Goal: Find contact information: Find contact information

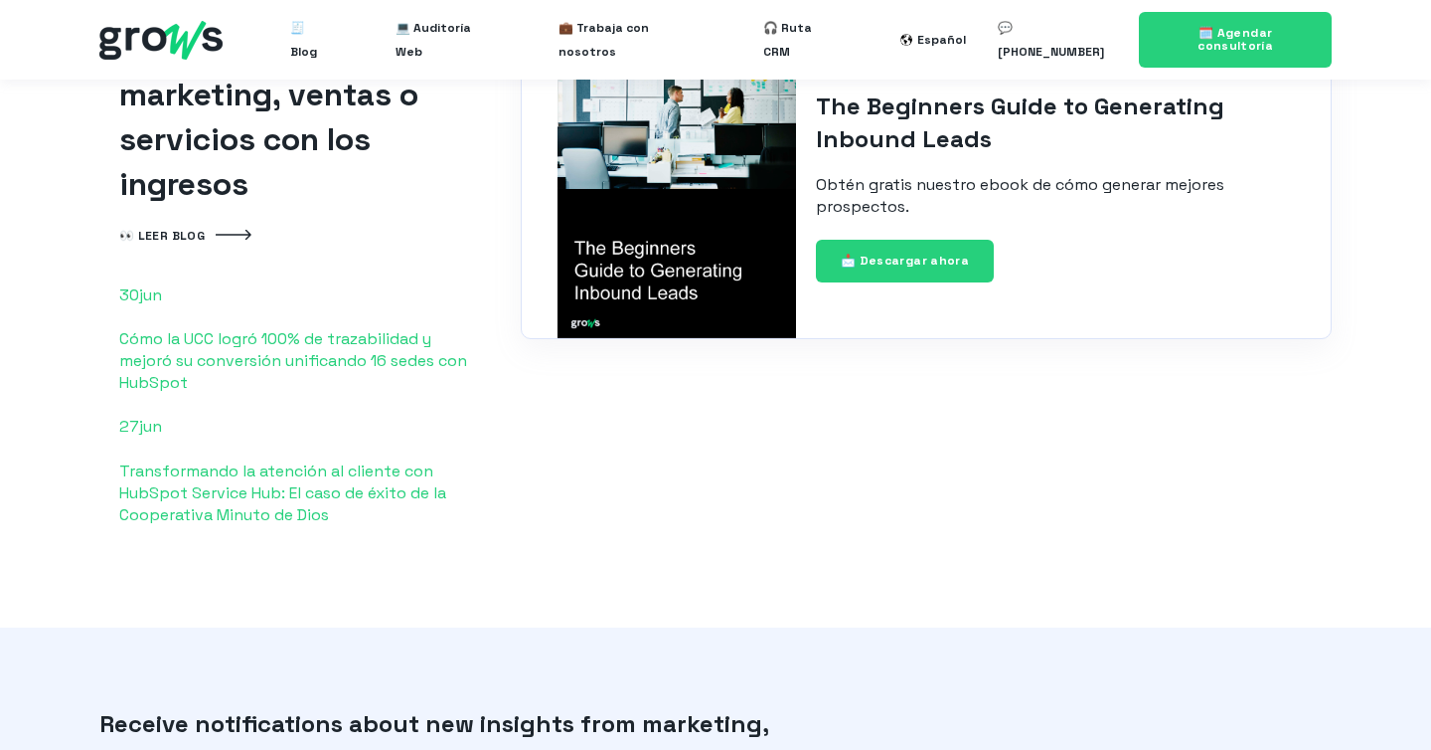
scroll to position [4838, 0]
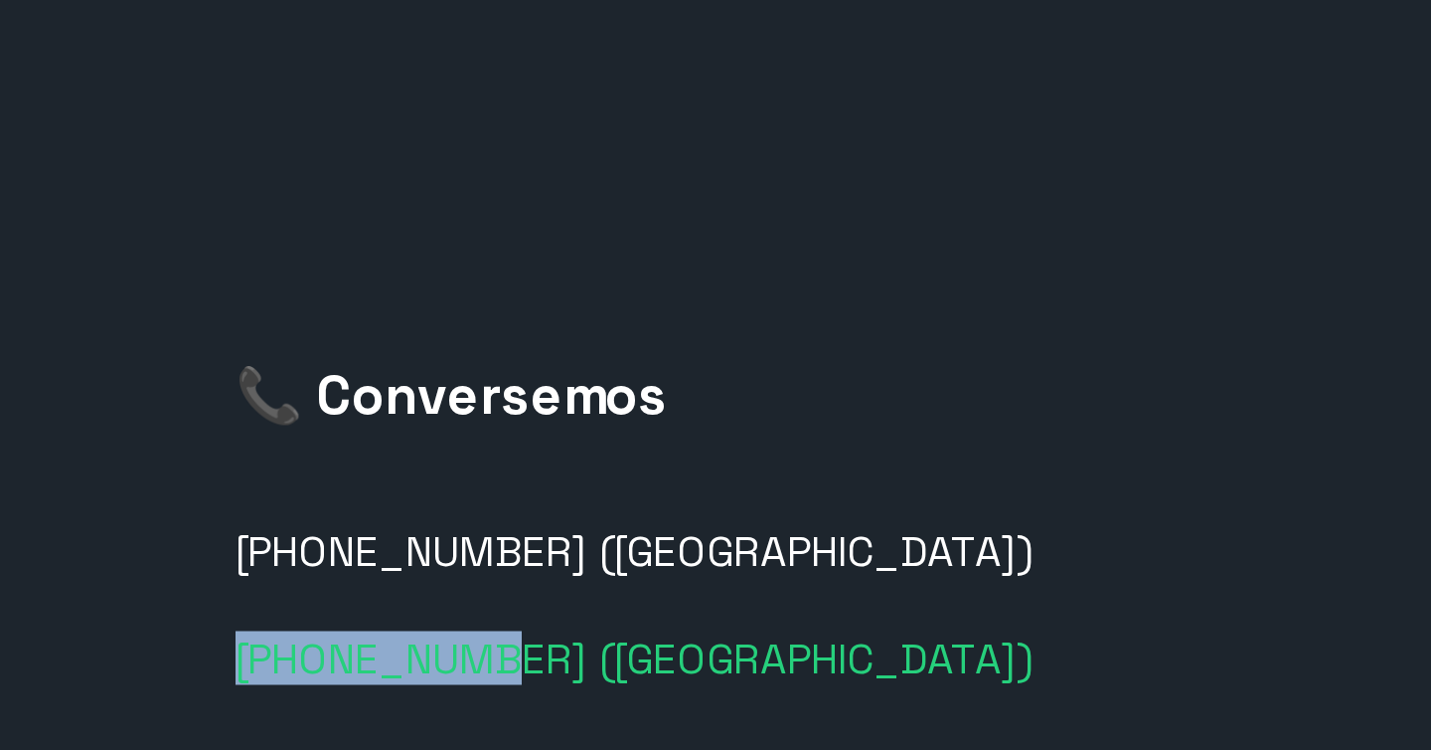
drag, startPoint x: 1147, startPoint y: 342, endPoint x: 1208, endPoint y: 340, distance: 60.7
click at [1208, 359] on div "📞 Conversemos [PHONE_NUMBER] ([GEOGRAPHIC_DATA]) [PHONE_NUMBER] ([GEOGRAPHIC_DA…" at bounding box center [1157, 575] width 349 height 432
copy link "[PHONE_NUMBER]"
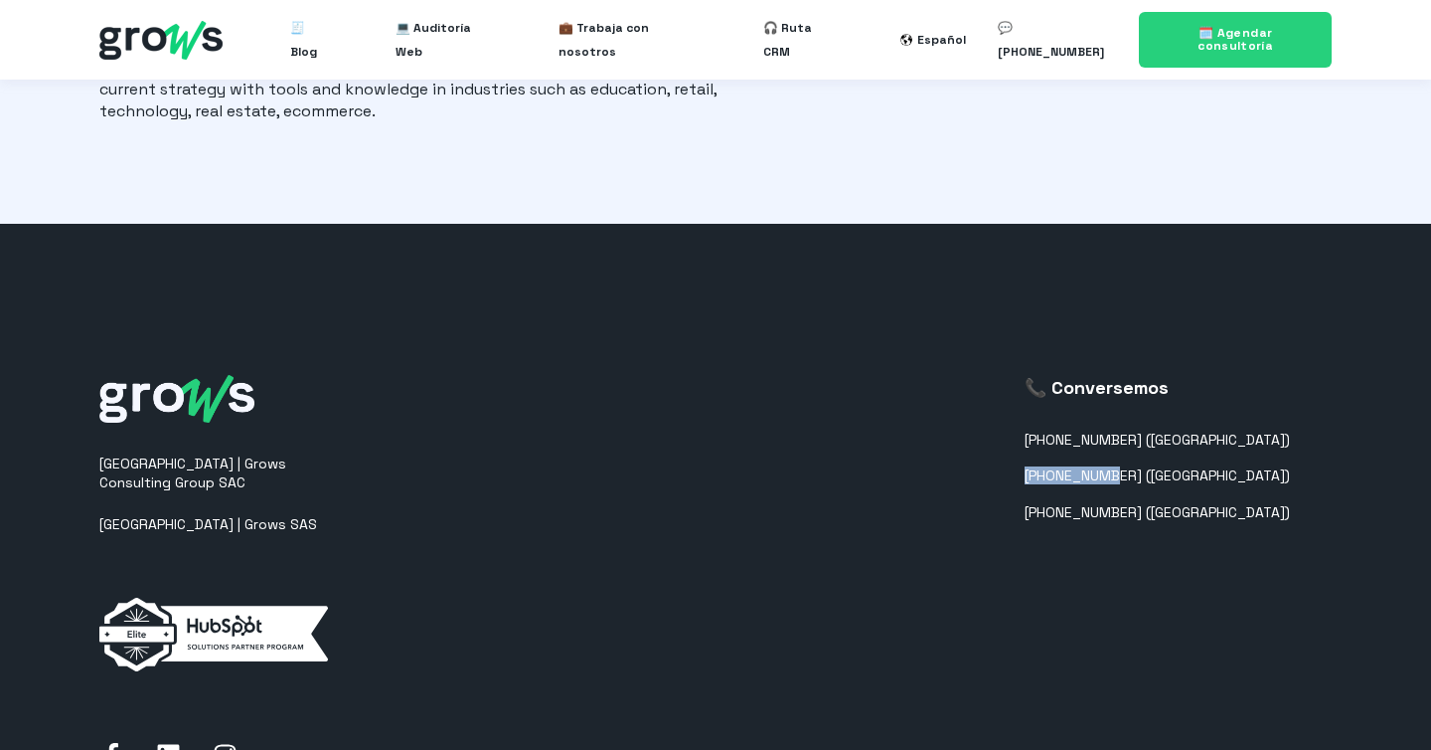
click at [554, 388] on div "[GEOGRAPHIC_DATA] | Grows Consulting Group SAC [GEOGRAPHIC_DATA] | Grows SAS 📞 …" at bounding box center [715, 574] width 1233 height 639
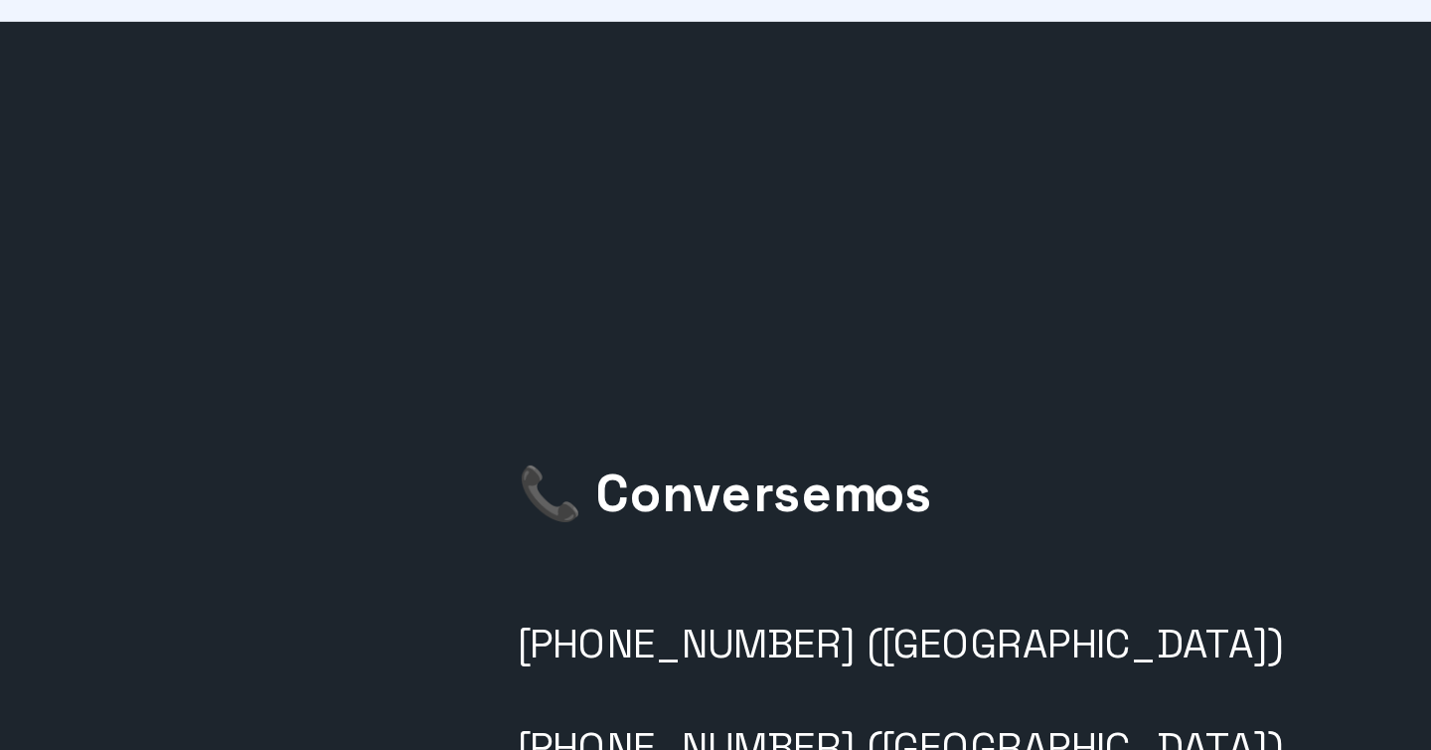
drag, startPoint x: 1112, startPoint y: 378, endPoint x: 1227, endPoint y: 376, distance: 114.3
click at [1227, 377] on div "📞 Conversemos [PHONE_NUMBER] ([GEOGRAPHIC_DATA]) [PHONE_NUMBER] ([GEOGRAPHIC_DA…" at bounding box center [1157, 575] width 349 height 432
copy link "[PHONE_NUMBER]"
